Goal: Navigation & Orientation: Find specific page/section

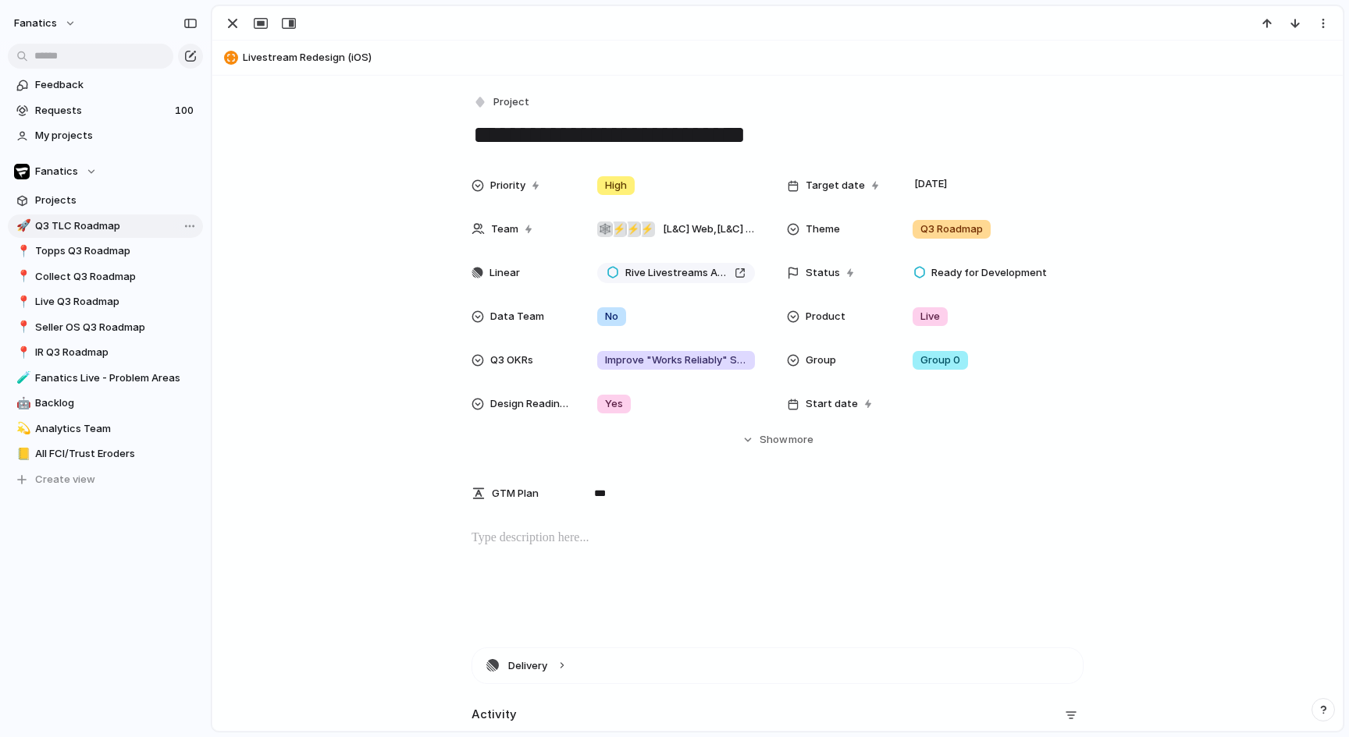
click at [82, 222] on span "Q3 TLC Roadmap" at bounding box center [116, 227] width 162 height 16
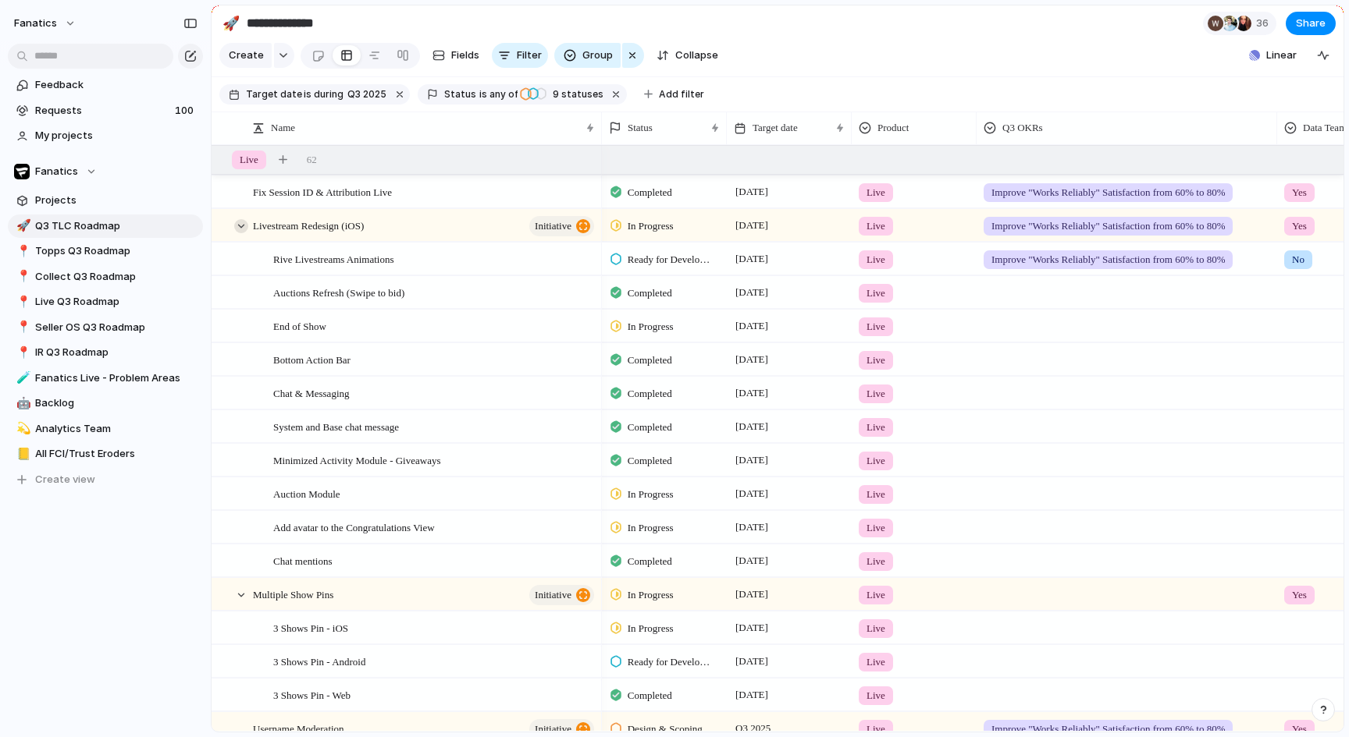
click at [239, 225] on div at bounding box center [241, 226] width 14 height 14
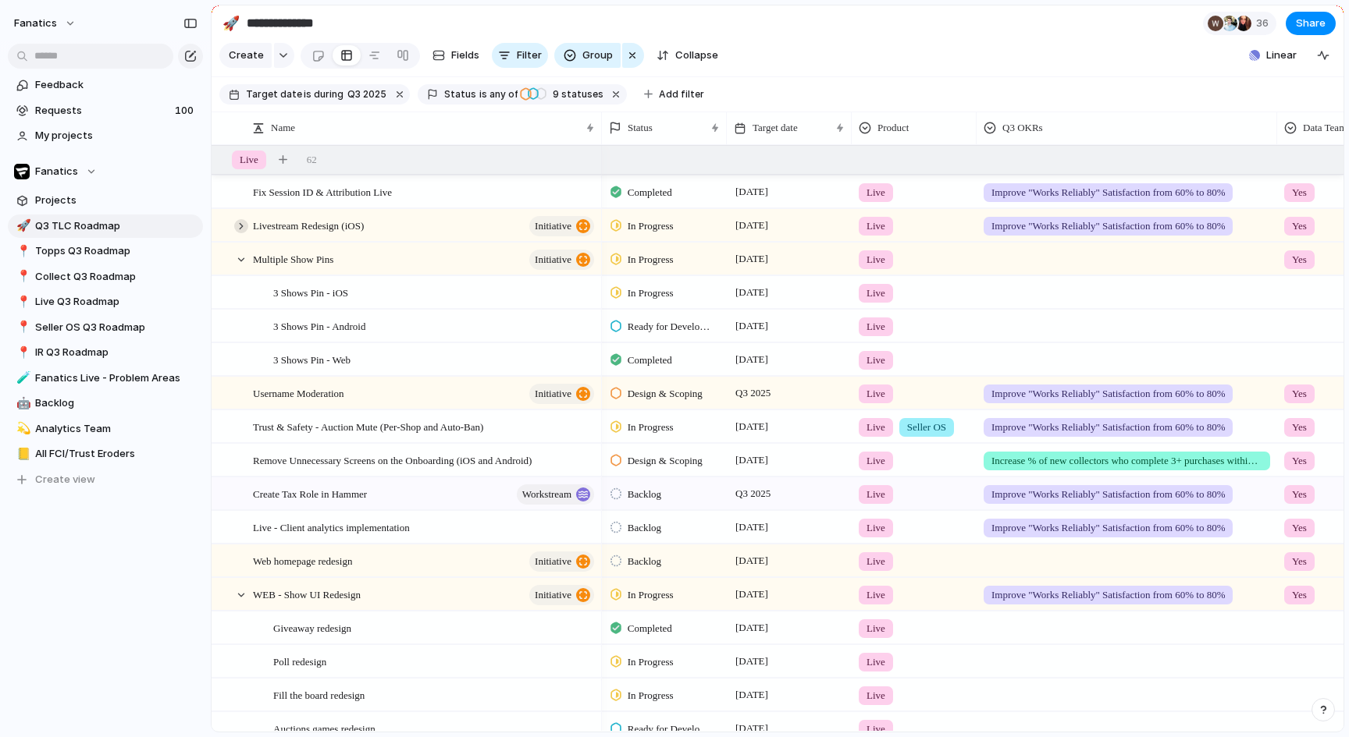
click at [240, 224] on div at bounding box center [241, 226] width 14 height 14
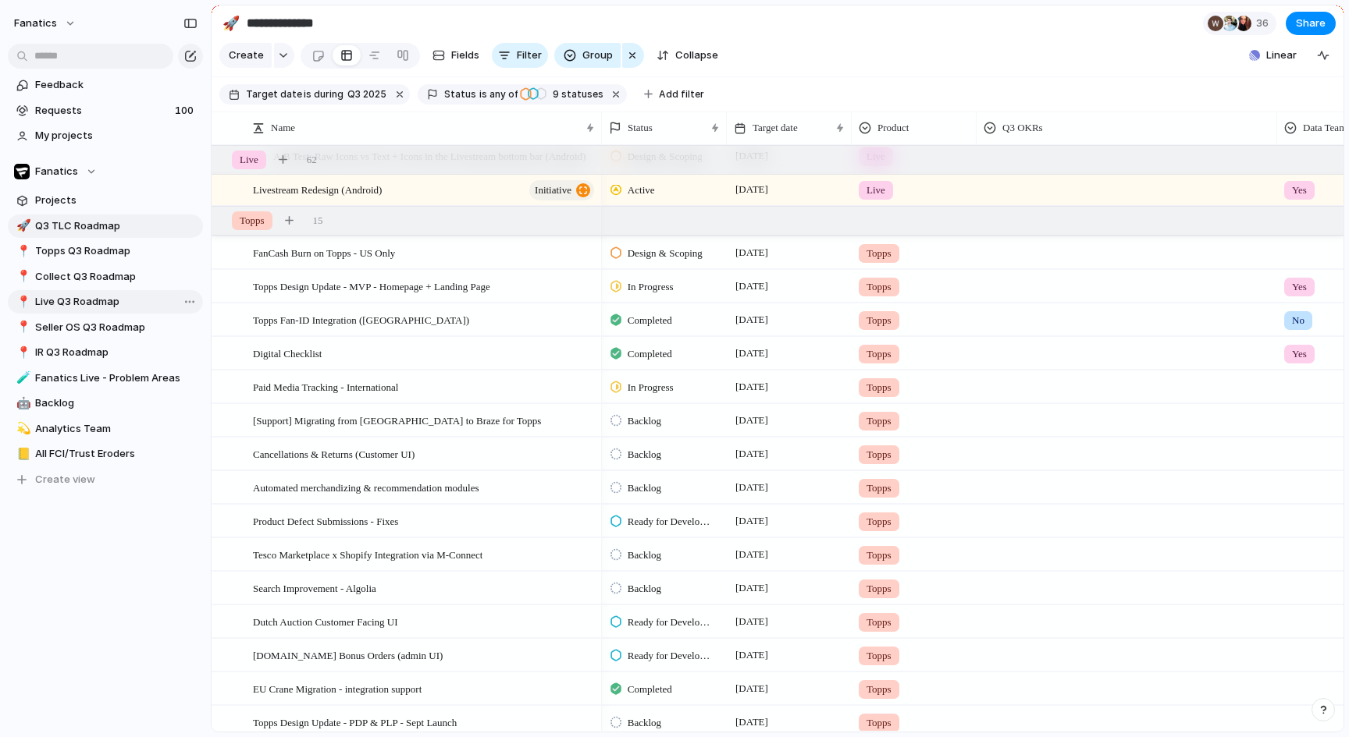
click at [59, 301] on span "Live Q3 Roadmap" at bounding box center [116, 302] width 162 height 16
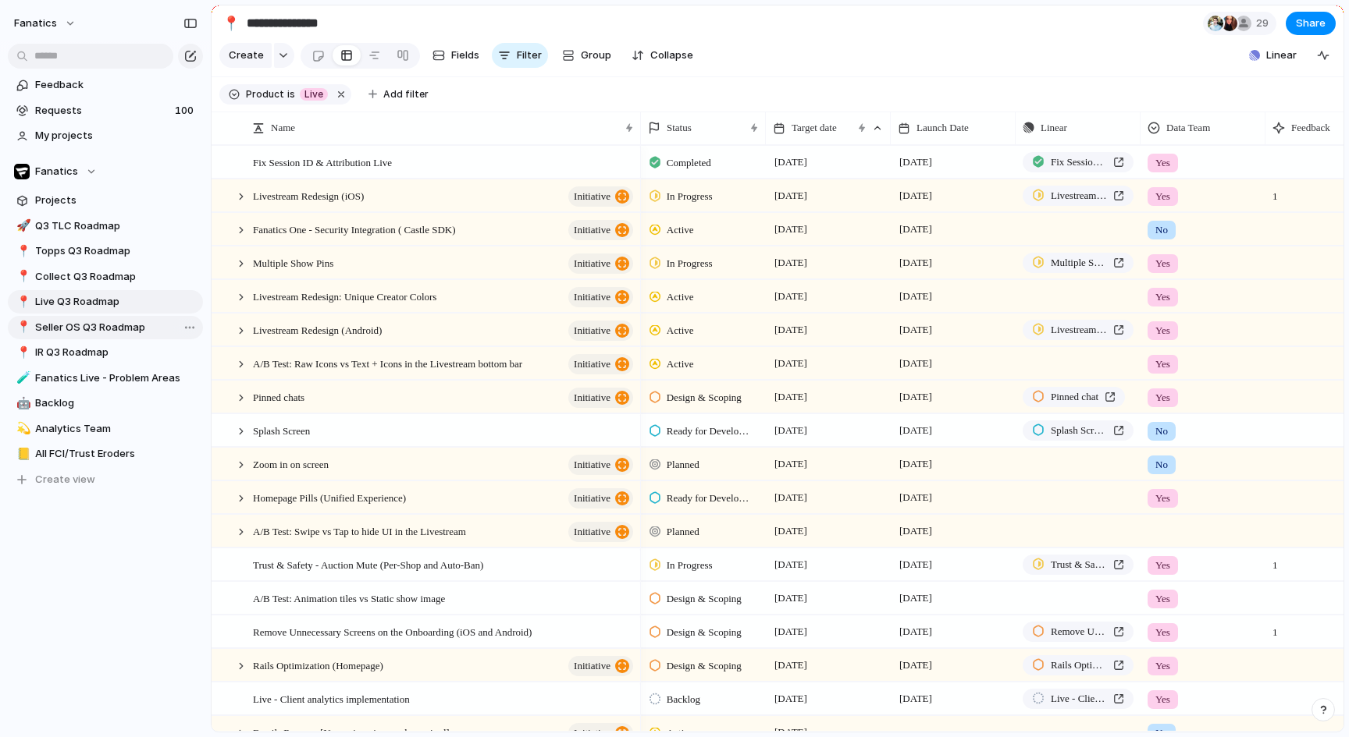
click at [122, 335] on link "📍 Seller OS Q3 Roadmap" at bounding box center [105, 327] width 195 height 23
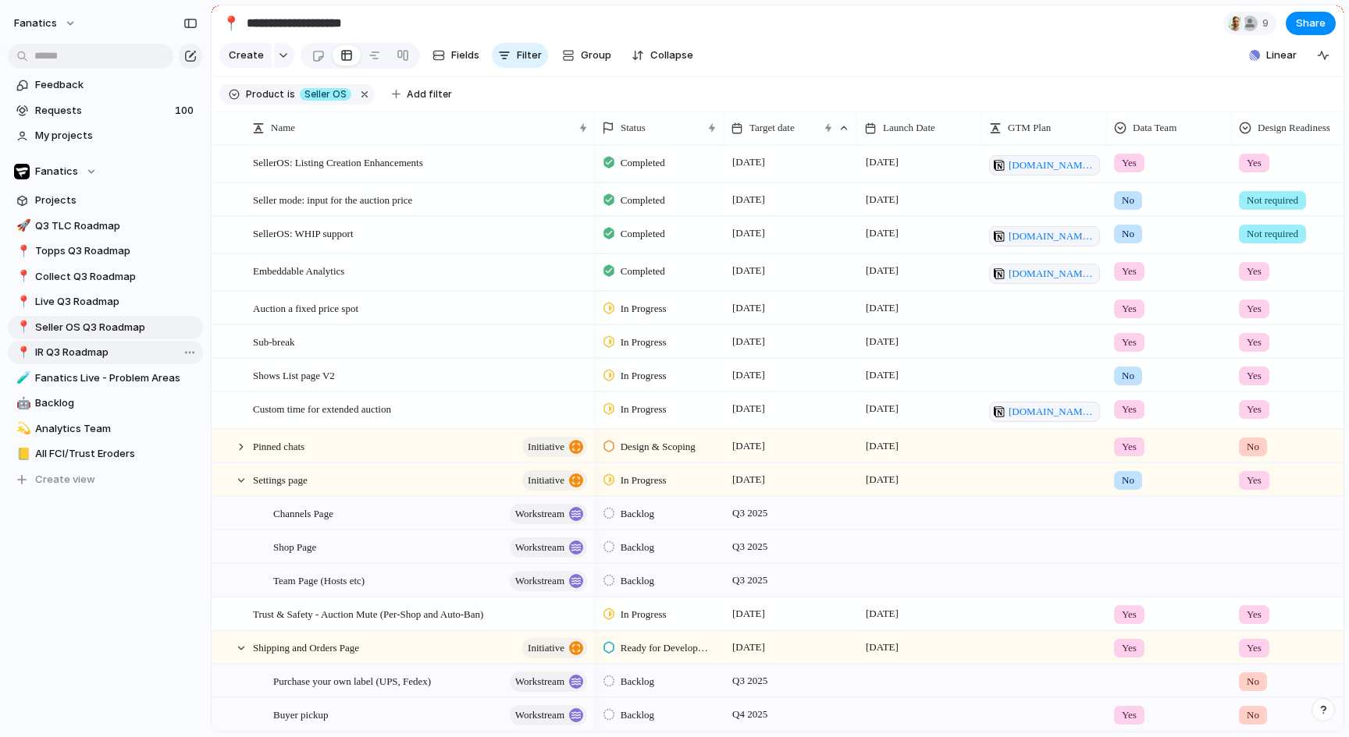
click at [82, 354] on span "IR Q3 Roadmap" at bounding box center [116, 353] width 162 height 16
type input "**********"
